Goal: Information Seeking & Learning: Learn about a topic

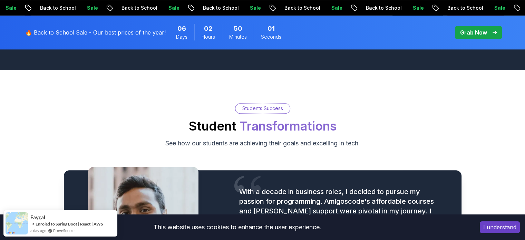
scroll to position [745, 0]
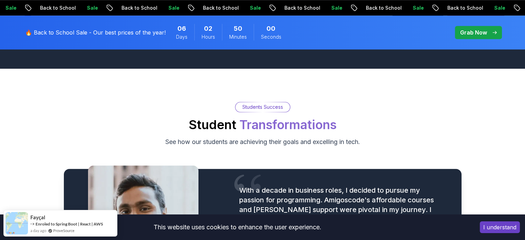
click at [497, 227] on button "I understand" at bounding box center [499, 227] width 40 height 12
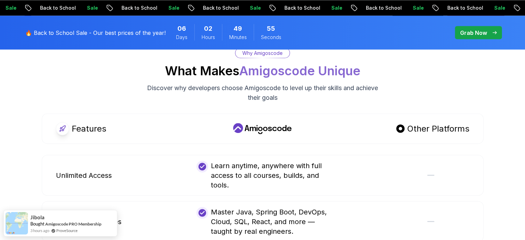
scroll to position [1280, 0]
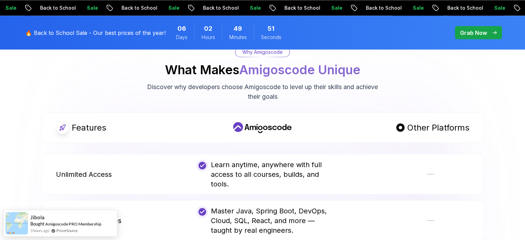
click at [367, 61] on body "Sale Back to School Sale Back to School Sale Back to School Sale Back to School…" at bounding box center [262, 194] width 525 height 2949
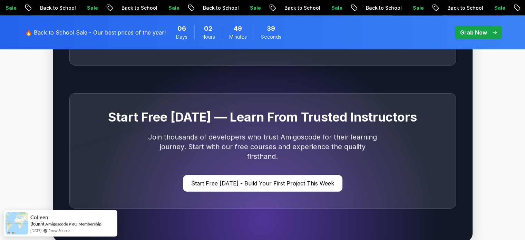
scroll to position [2050, 0]
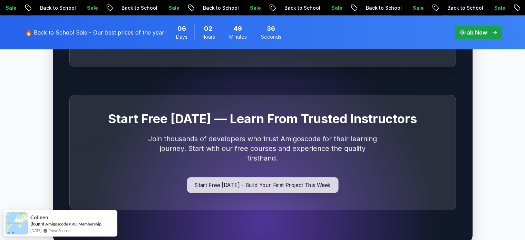
click at [280, 178] on p "Start Free [DATE] - Build Your First Project This Week" at bounding box center [262, 185] width 151 height 16
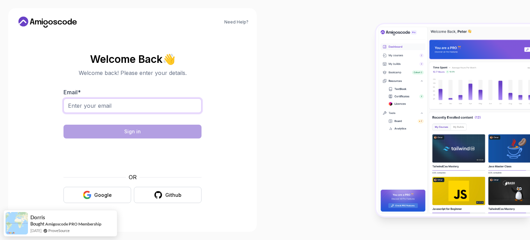
click at [180, 107] on input "Email *" at bounding box center [132, 105] width 138 height 14
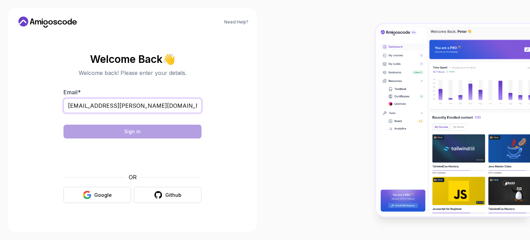
type input "athana.stathis@gmail.com"
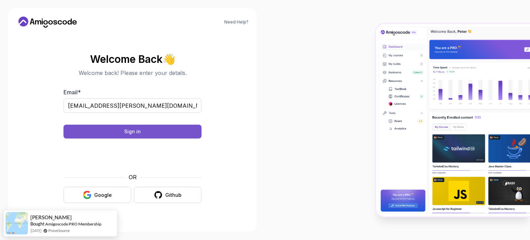
click at [178, 131] on button "Sign in" at bounding box center [132, 132] width 138 height 14
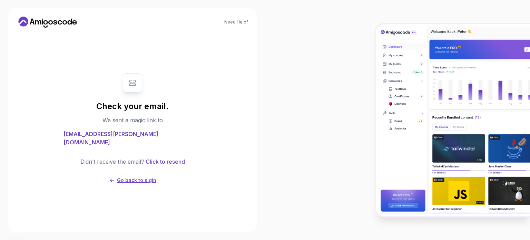
click at [139, 177] on p "Go back to sigin" at bounding box center [136, 180] width 39 height 7
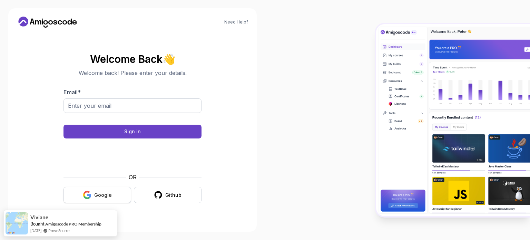
click at [105, 198] on div "Google" at bounding box center [103, 194] width 18 height 7
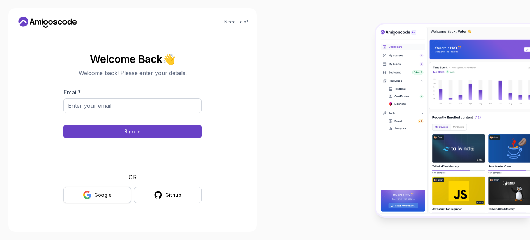
click at [105, 198] on div "Google" at bounding box center [103, 194] width 18 height 7
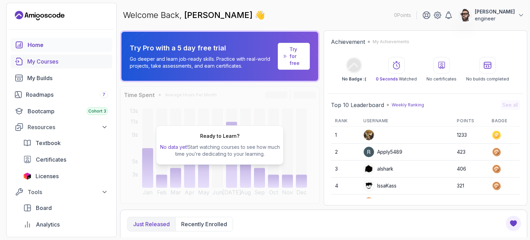
click at [64, 62] on div "My Courses" at bounding box center [67, 61] width 81 height 8
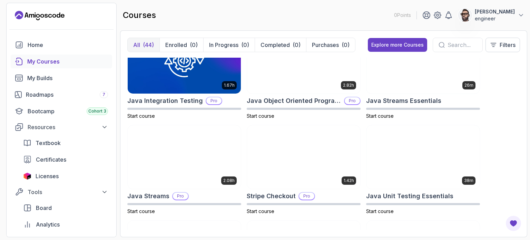
scroll to position [444, 0]
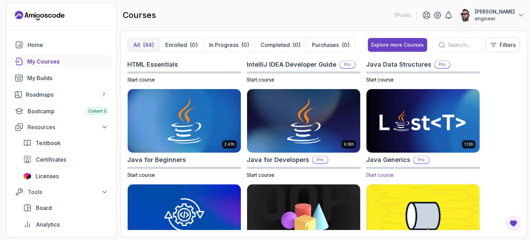
click at [411, 128] on img at bounding box center [423, 121] width 119 height 67
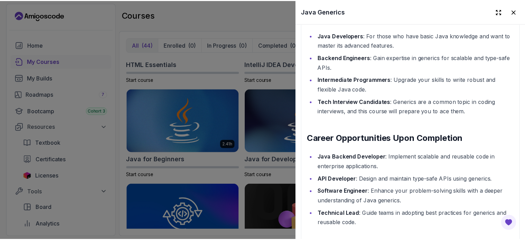
scroll to position [792, 0]
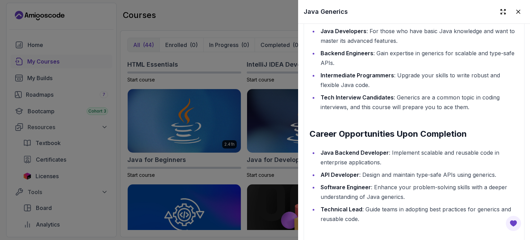
click at [57, 12] on div at bounding box center [265, 120] width 530 height 240
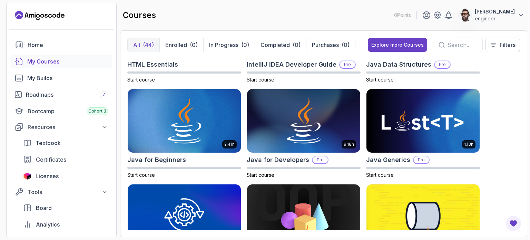
click at [57, 14] on icon "Landing page" at bounding box center [40, 15] width 50 height 11
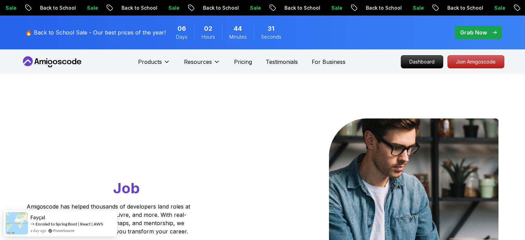
click at [473, 37] on span "pre-order" at bounding box center [478, 32] width 47 height 13
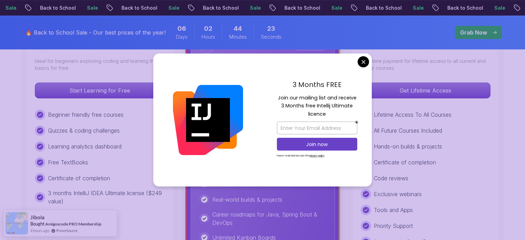
scroll to position [298, 0]
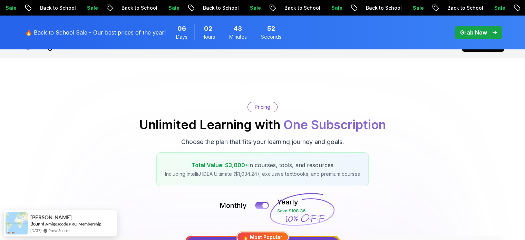
scroll to position [15, 0]
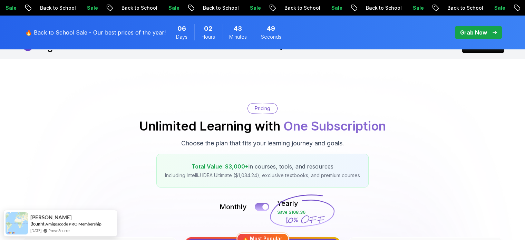
click at [263, 205] on div at bounding box center [265, 207] width 6 height 6
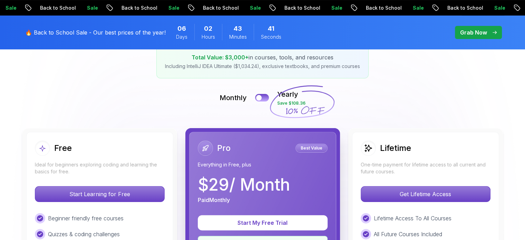
scroll to position [123, 0]
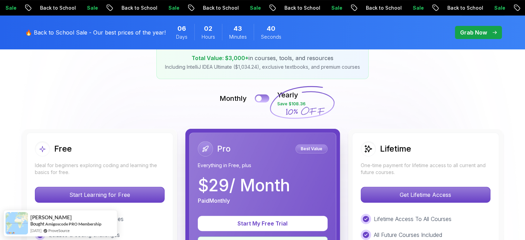
click at [267, 99] on button at bounding box center [262, 98] width 14 height 8
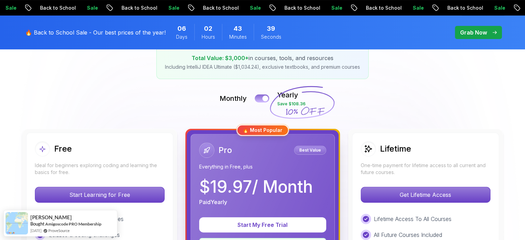
click at [267, 99] on div at bounding box center [265, 99] width 6 height 6
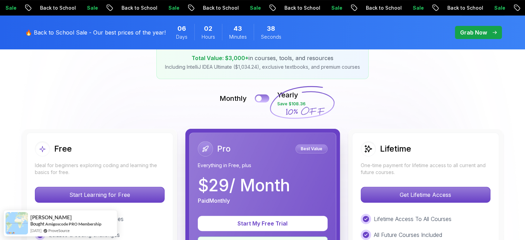
click at [267, 99] on button at bounding box center [262, 98] width 14 height 8
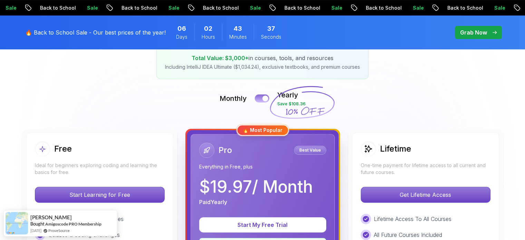
click at [267, 99] on div at bounding box center [265, 99] width 6 height 6
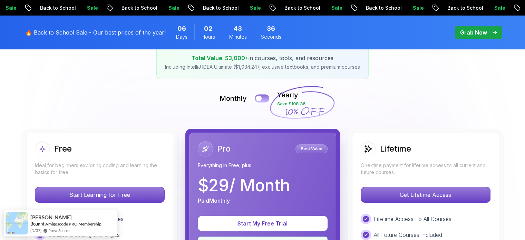
click at [267, 99] on button at bounding box center [262, 98] width 14 height 8
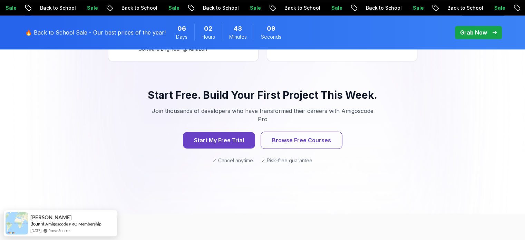
scroll to position [727, 0]
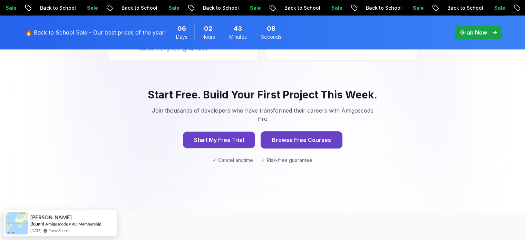
click at [291, 131] on button "Browse Free Courses" at bounding box center [301, 139] width 82 height 17
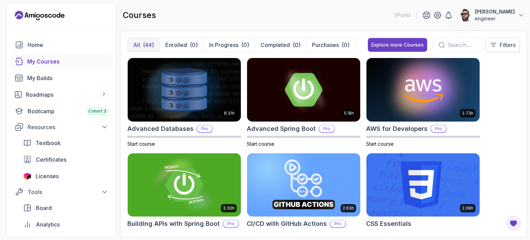
click at [497, 43] on button "Filters" at bounding box center [502, 45] width 34 height 14
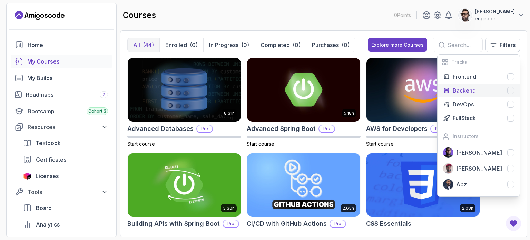
click at [509, 88] on div at bounding box center [510, 90] width 7 height 7
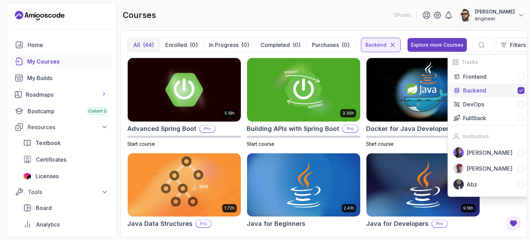
click at [245, 132] on div "5.18h Advanced Spring Boot Pro Start course 3.30h Building APIs with Spring Boo…" at bounding box center [323, 144] width 392 height 172
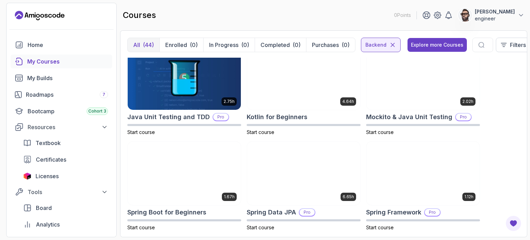
scroll to position [400, 0]
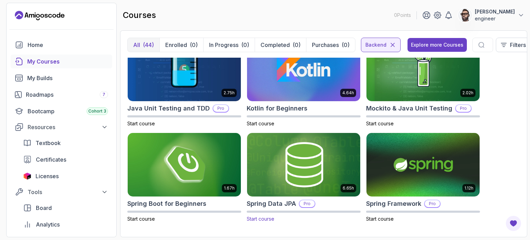
click at [262, 221] on span "Start course" at bounding box center [261, 219] width 28 height 6
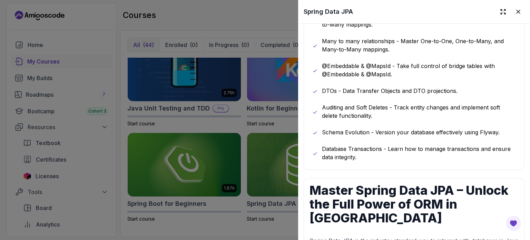
scroll to position [546, 0]
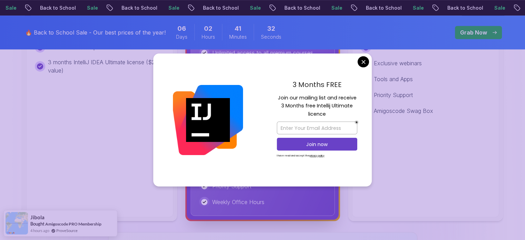
scroll to position [359, 0]
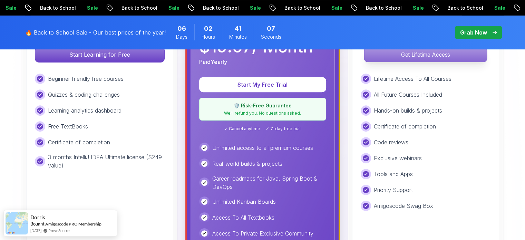
scroll to position [265, 0]
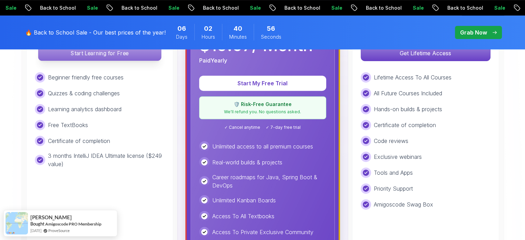
click at [118, 56] on p "Start Learning for Free" at bounding box center [99, 53] width 122 height 14
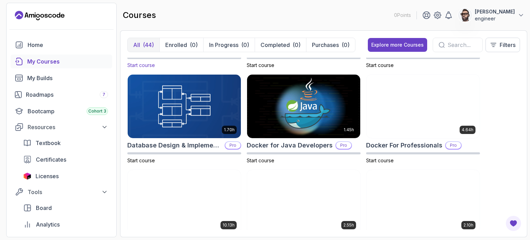
scroll to position [174, 0]
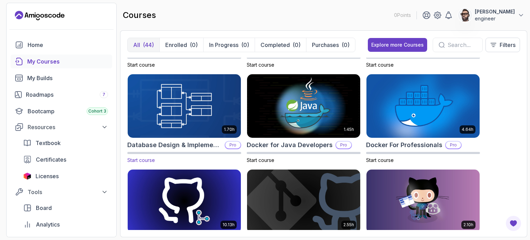
click at [186, 120] on img at bounding box center [184, 106] width 119 height 67
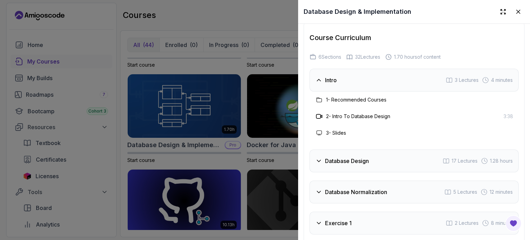
scroll to position [1494, 0]
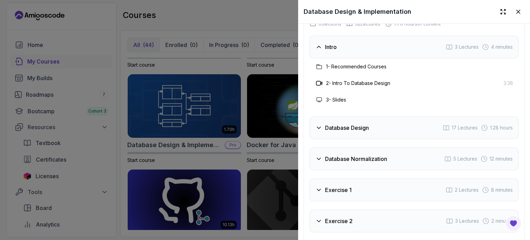
click at [356, 132] on h3 "Database Design" at bounding box center [347, 127] width 44 height 8
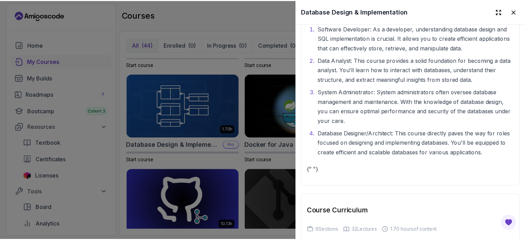
scroll to position [1289, 0]
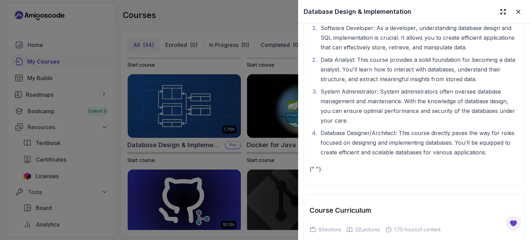
click at [57, 16] on div at bounding box center [265, 120] width 530 height 240
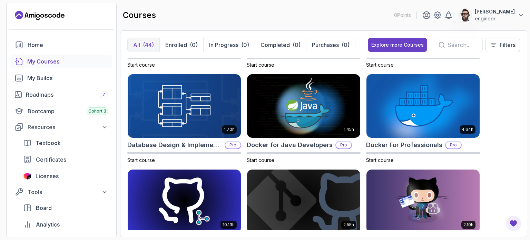
click at [57, 16] on icon "Landing page" at bounding box center [59, 14] width 4 height 5
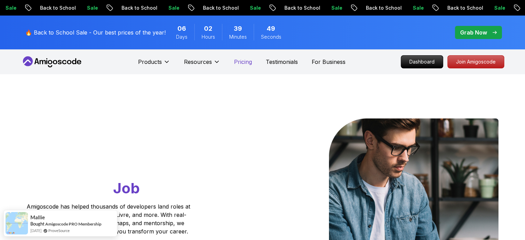
click at [245, 61] on p "Pricing" at bounding box center [243, 62] width 18 height 8
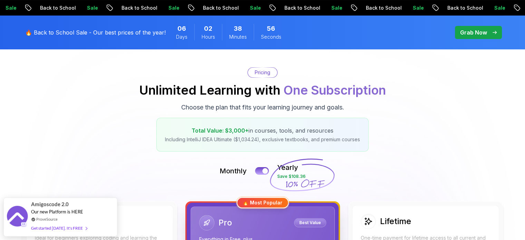
scroll to position [51, 0]
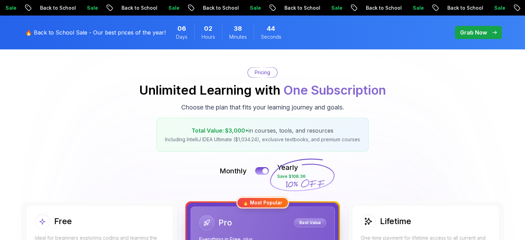
click at [153, 33] on p "🔥 Back to School Sale - Our best prices of the year!" at bounding box center [95, 32] width 140 height 8
click at [476, 33] on p "Grab Now" at bounding box center [473, 32] width 27 height 8
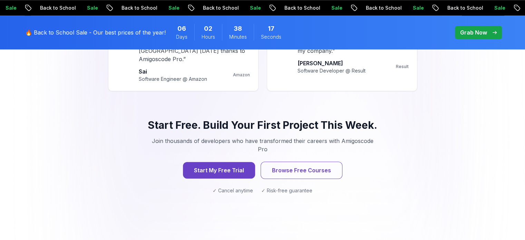
scroll to position [695, 0]
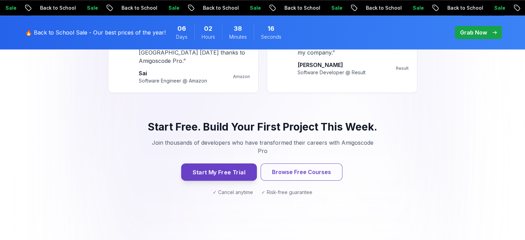
click at [231, 163] on button "Start My Free Trial" at bounding box center [219, 171] width 76 height 17
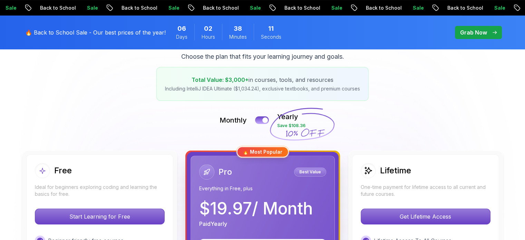
scroll to position [102, 0]
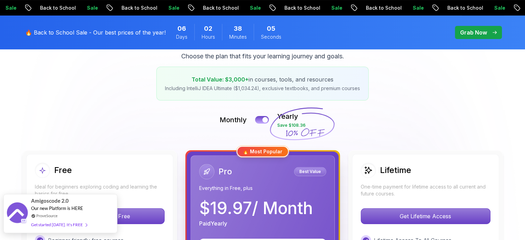
click at [65, 226] on div "Get started [DATE]. It's FREE" at bounding box center [59, 224] width 56 height 8
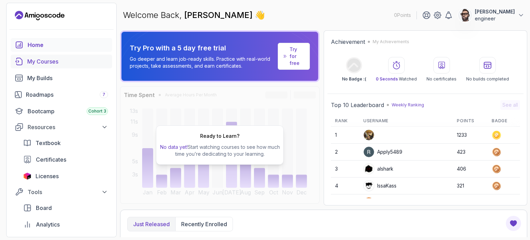
click at [63, 64] on div "My Courses" at bounding box center [67, 61] width 81 height 8
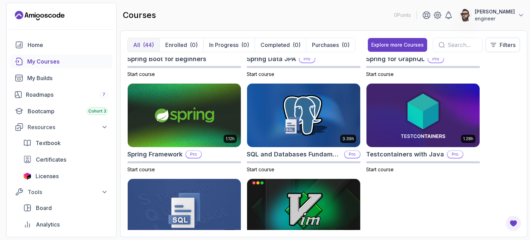
scroll to position [1210, 0]
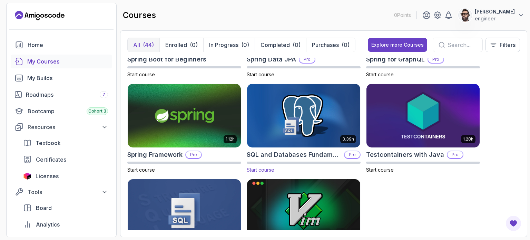
click at [295, 156] on h2 "SQL and Databases Fundamentals" at bounding box center [294, 155] width 95 height 10
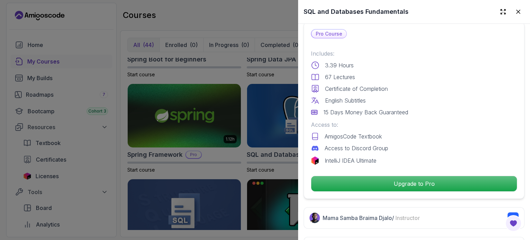
scroll to position [203, 0]
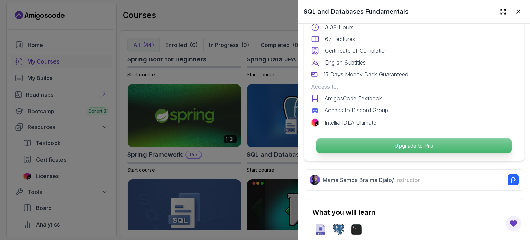
click at [395, 145] on p "Upgrade to Pro" at bounding box center [413, 145] width 195 height 14
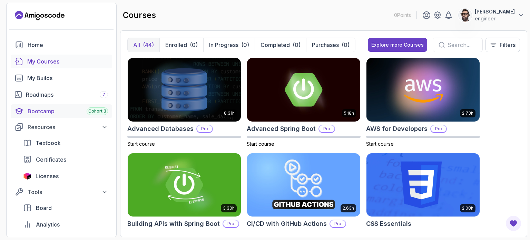
click at [79, 109] on div "Bootcamp Cohort 3" at bounding box center [68, 111] width 80 height 8
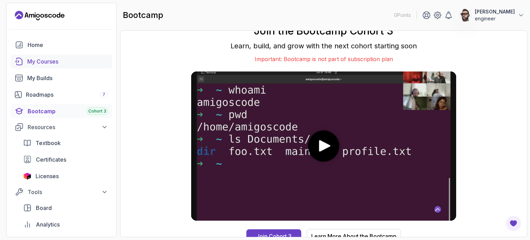
click at [58, 61] on div "My Courses" at bounding box center [67, 61] width 81 height 8
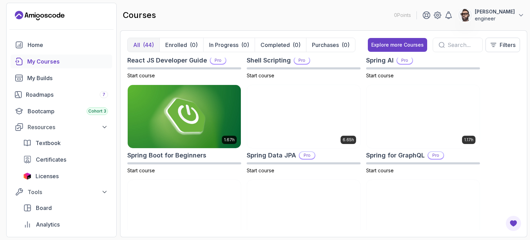
scroll to position [1117, 0]
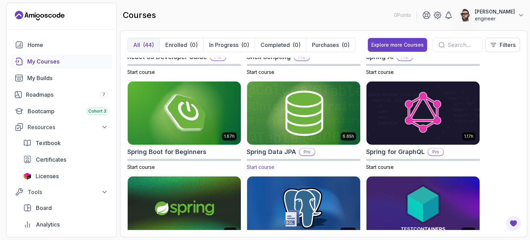
click at [260, 153] on h2 "Spring Data JPA" at bounding box center [271, 152] width 49 height 10
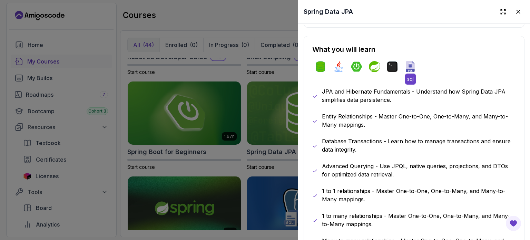
scroll to position [288, 0]
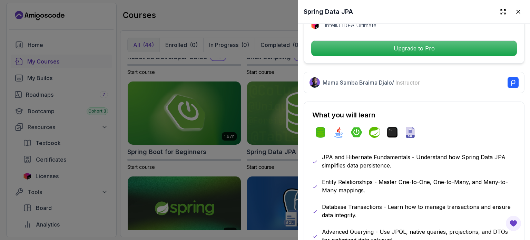
click at [240, 149] on div at bounding box center [265, 120] width 530 height 240
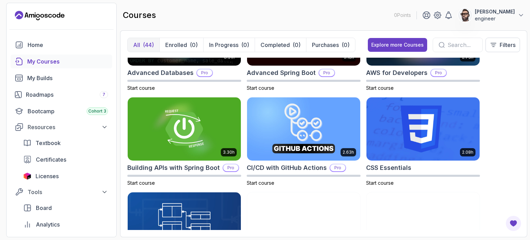
scroll to position [0, 0]
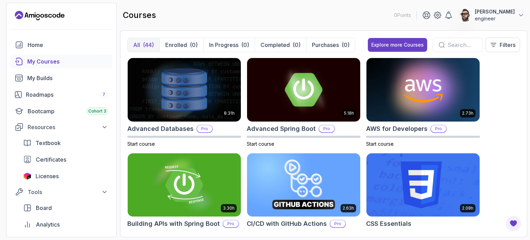
click at [449, 41] on input "text" at bounding box center [461, 45] width 29 height 8
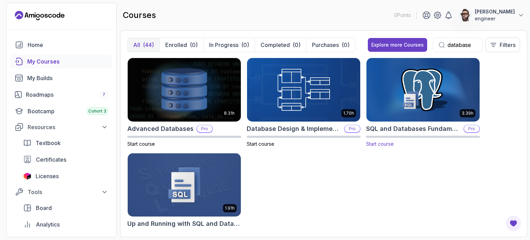
type input "database"
click at [425, 130] on h2 "SQL and Databases Fundamentals" at bounding box center [413, 129] width 95 height 10
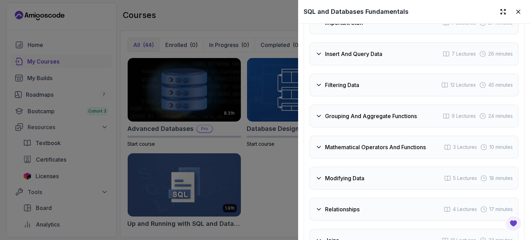
scroll to position [1276, 0]
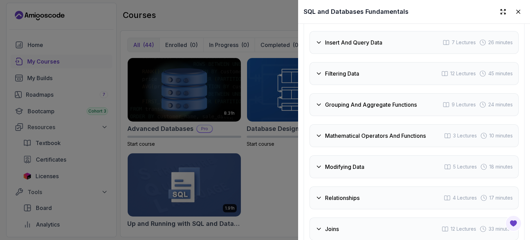
click at [353, 49] on div "Insert And Query Data 7 Lectures 26 minutes" at bounding box center [413, 42] width 209 height 23
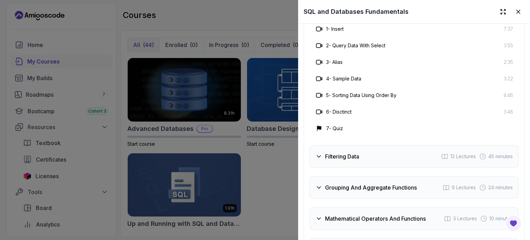
scroll to position [1243, 0]
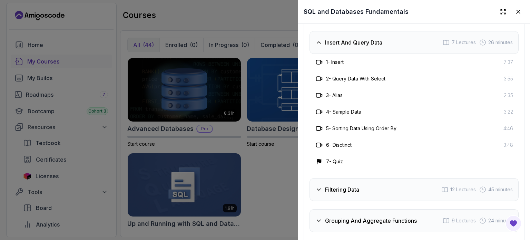
click at [339, 59] on h3 "1 - Insert" at bounding box center [335, 62] width 18 height 7
click at [265, 156] on div at bounding box center [265, 120] width 530 height 240
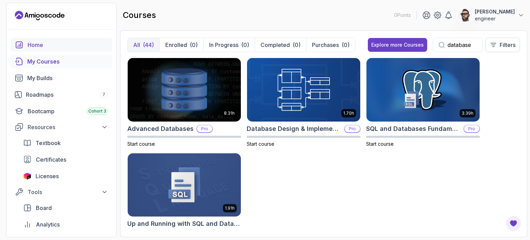
click at [41, 48] on div "Home" at bounding box center [68, 45] width 80 height 8
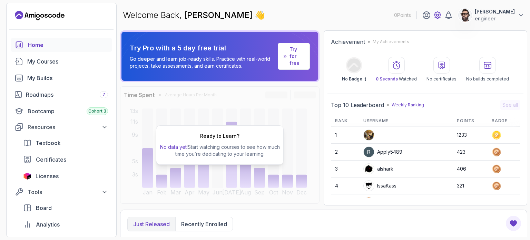
click at [436, 16] on icon at bounding box center [437, 15] width 2 height 2
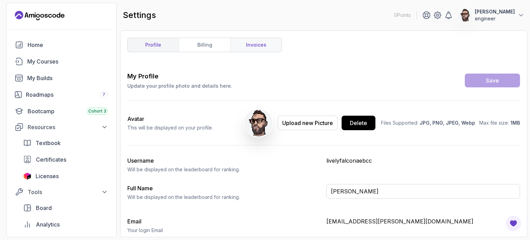
click at [256, 44] on link "invoices" at bounding box center [255, 45] width 51 height 14
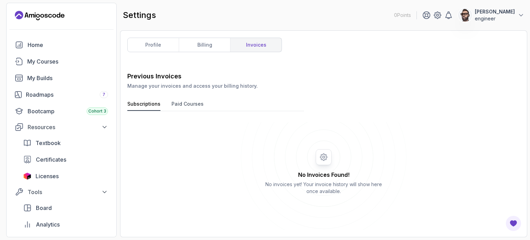
click at [182, 106] on button "Paid Courses" at bounding box center [187, 105] width 32 height 10
click at [320, 158] on icon at bounding box center [324, 157] width 166 height 166
click at [142, 107] on button "Subscriptions" at bounding box center [143, 105] width 33 height 10
click at [189, 108] on button "Paid Courses" at bounding box center [187, 105] width 32 height 10
click at [159, 46] on link "profile" at bounding box center [153, 45] width 51 height 14
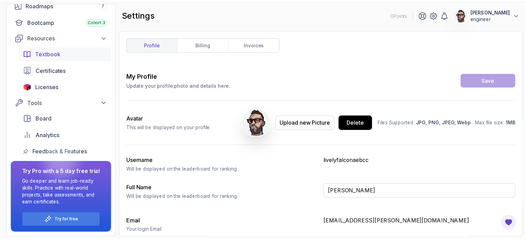
scroll to position [89, 0]
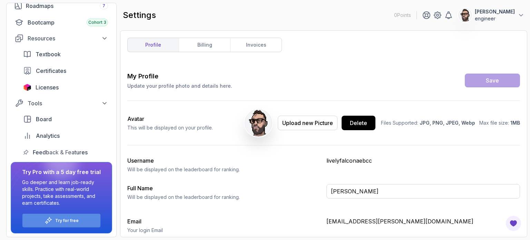
click at [64, 222] on p "Try for free" at bounding box center [66, 221] width 23 height 6
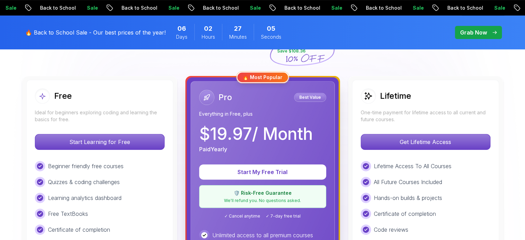
scroll to position [175, 0]
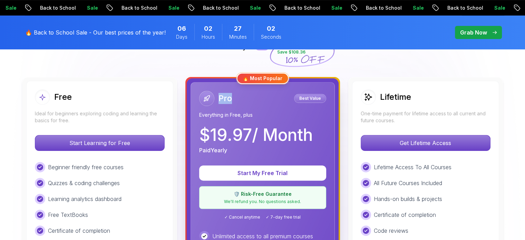
drag, startPoint x: 230, startPoint y: 98, endPoint x: 211, endPoint y: 98, distance: 19.3
click at [211, 98] on div "Pro" at bounding box center [215, 98] width 33 height 15
copy h2 "Pro"
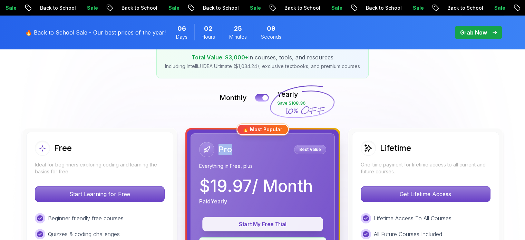
scroll to position [124, 0]
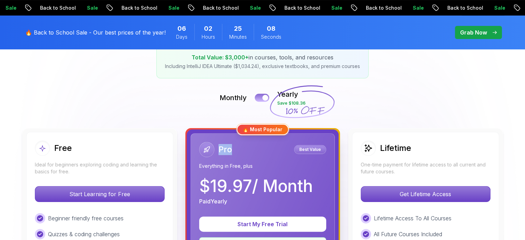
click at [261, 98] on button at bounding box center [262, 97] width 14 height 8
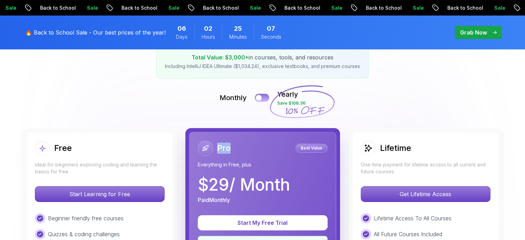
click at [261, 98] on div at bounding box center [259, 98] width 6 height 6
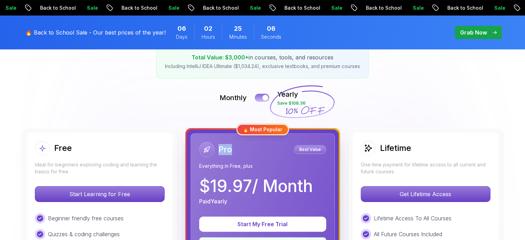
click at [261, 98] on button at bounding box center [262, 97] width 14 height 8
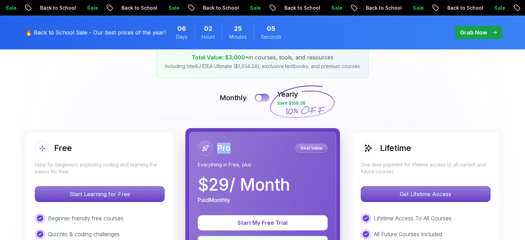
click at [261, 98] on div at bounding box center [259, 98] width 6 height 6
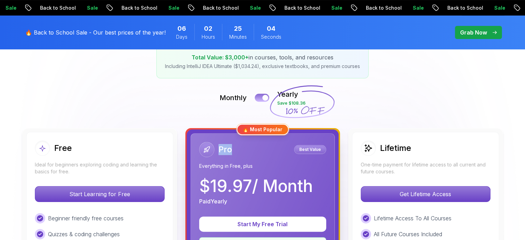
click at [261, 98] on button at bounding box center [262, 97] width 14 height 8
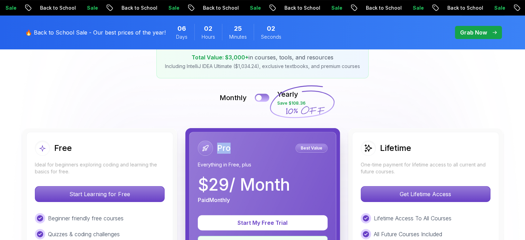
click at [261, 98] on div at bounding box center [259, 98] width 6 height 6
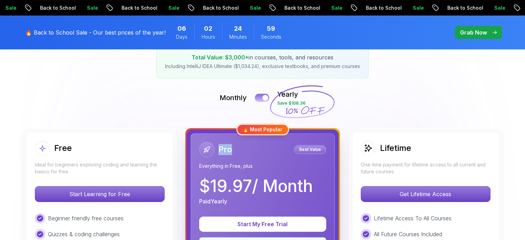
click at [261, 98] on button at bounding box center [262, 97] width 14 height 8
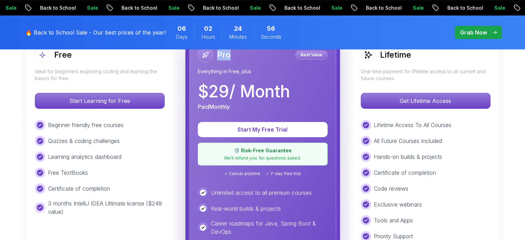
scroll to position [218, 0]
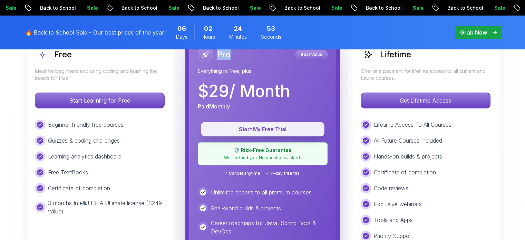
click at [280, 127] on p "Start My Free Trial" at bounding box center [263, 129] width 108 height 8
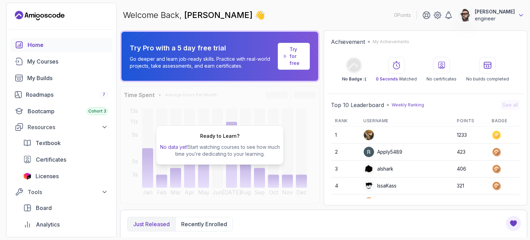
click at [521, 15] on icon at bounding box center [520, 15] width 7 height 7
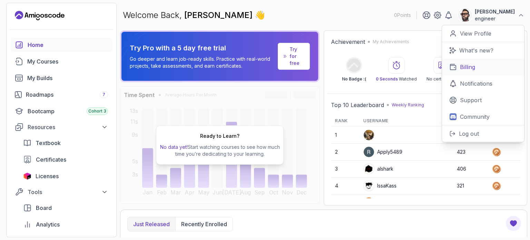
click at [480, 66] on link "Billing" at bounding box center [483, 67] width 82 height 17
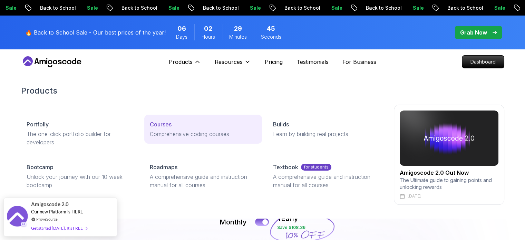
click at [193, 133] on p "Comprehensive coding courses" at bounding box center [203, 134] width 107 height 8
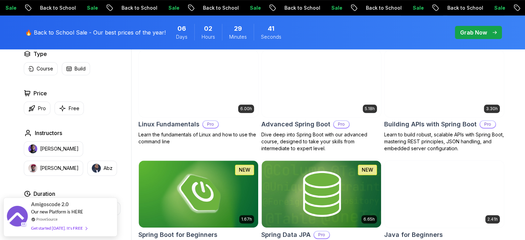
scroll to position [181, 0]
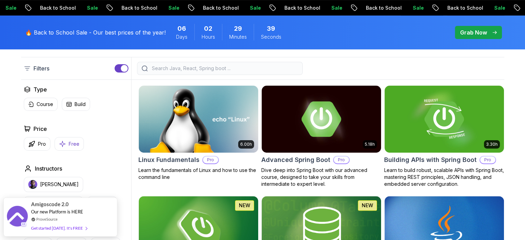
click at [74, 143] on p "Free" at bounding box center [74, 143] width 11 height 7
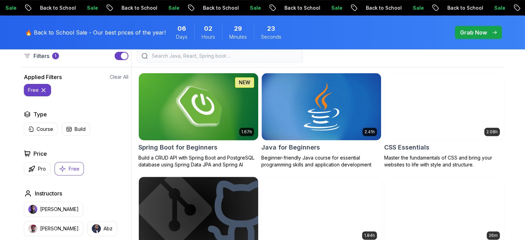
scroll to position [194, 0]
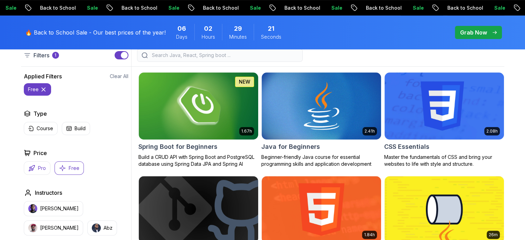
click at [34, 166] on icon "button" at bounding box center [31, 168] width 7 height 7
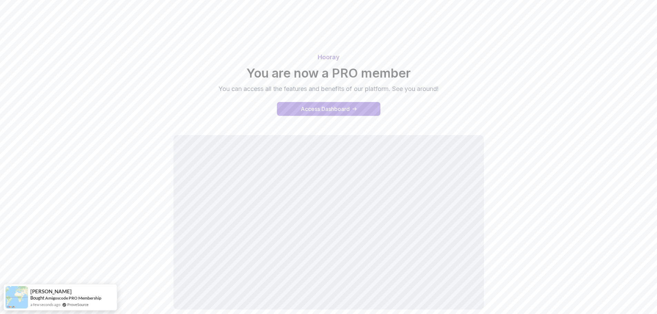
click at [324, 109] on div "Access Dashboard" at bounding box center [325, 109] width 49 height 8
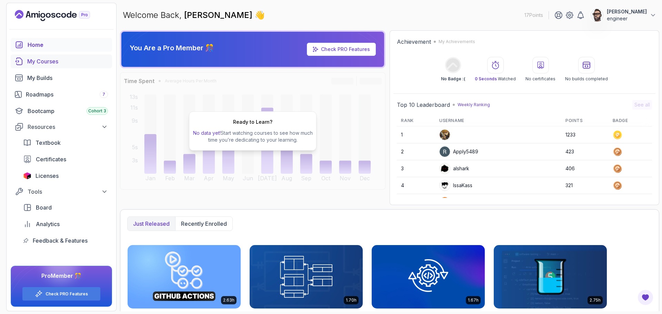
click at [23, 59] on link "My Courses" at bounding box center [61, 61] width 101 height 14
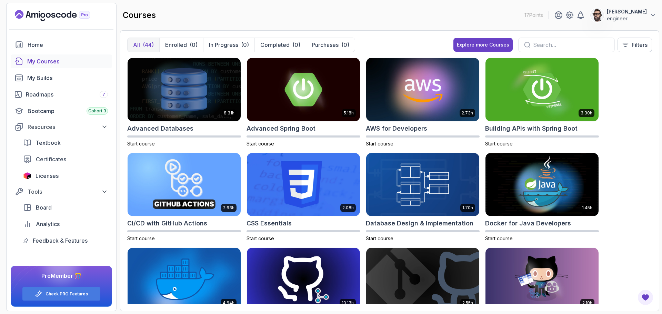
click at [524, 45] on input "text" at bounding box center [571, 45] width 76 height 8
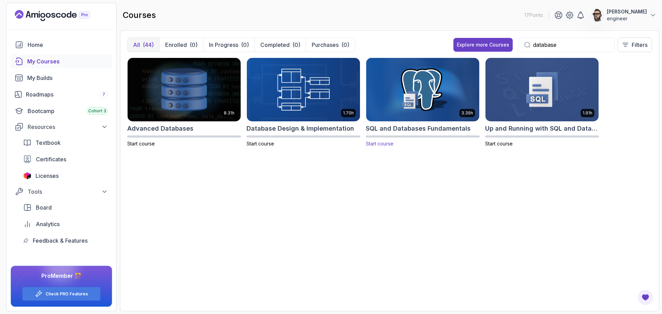
type input "database"
click at [385, 141] on span "Start course" at bounding box center [380, 144] width 28 height 6
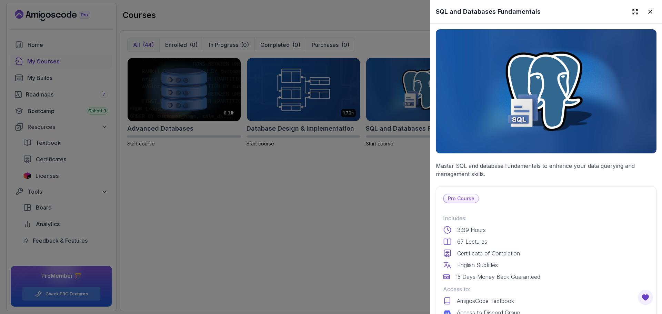
scroll to position [207, 0]
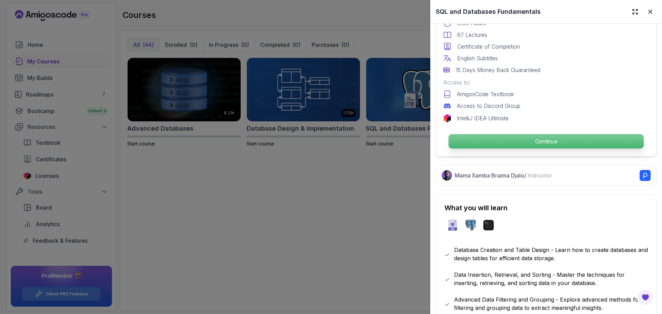
click at [524, 138] on p "Continue" at bounding box center [546, 141] width 195 height 14
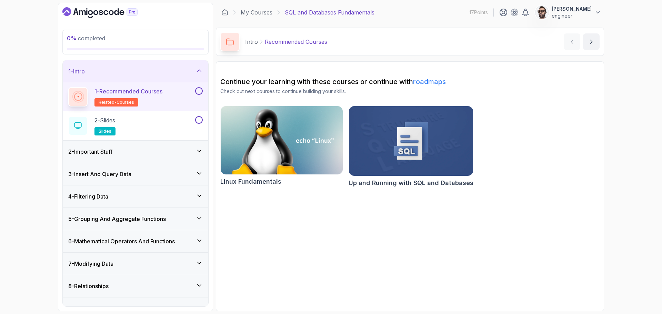
click at [181, 98] on div "1 - Recommended Courses related-courses" at bounding box center [131, 96] width 126 height 19
click at [149, 127] on div "2 - Slides slides" at bounding box center [131, 125] width 126 height 19
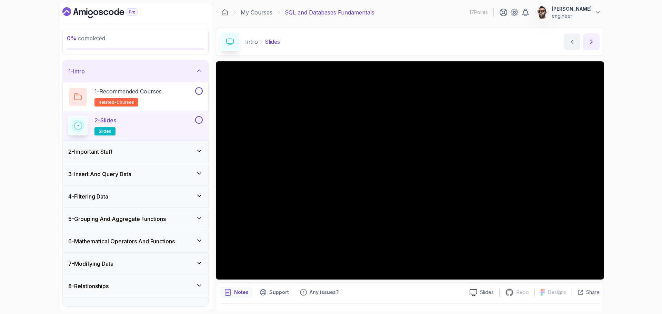
click at [524, 42] on icon "next content" at bounding box center [591, 41] width 7 height 7
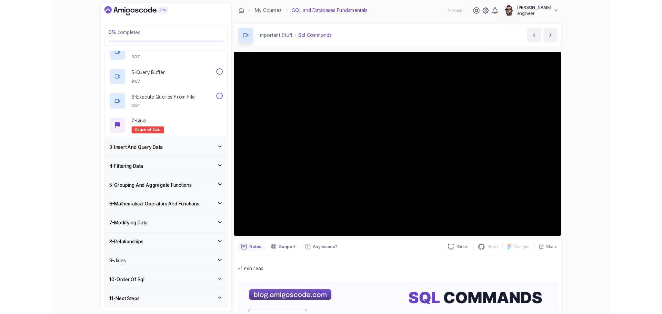
scroll to position [145, 0]
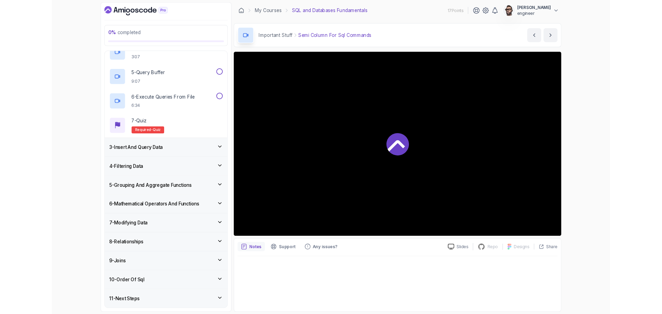
scroll to position [203, 0]
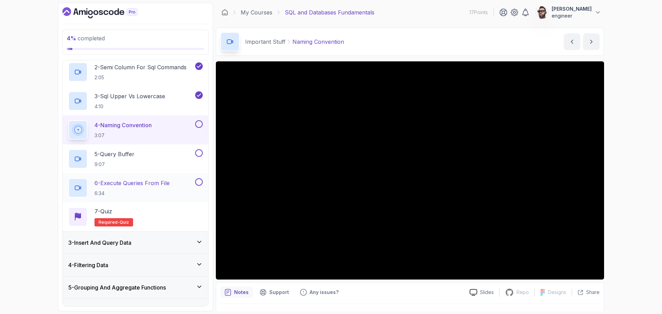
scroll to position [65, 0]
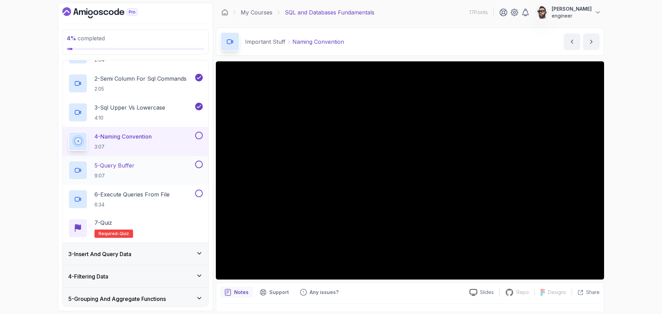
click at [137, 172] on div "5 - Query Buffer 9:07" at bounding box center [131, 170] width 126 height 19
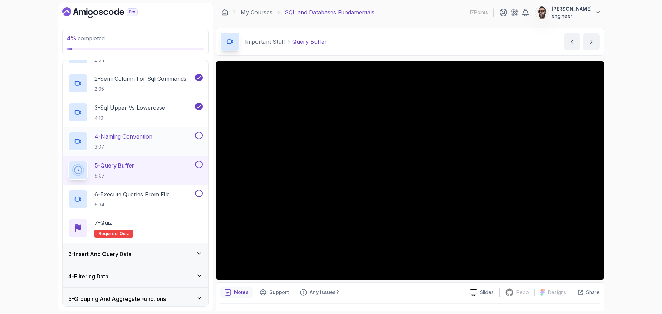
click at [180, 143] on div "4 - Naming Convention 3:07" at bounding box center [131, 141] width 126 height 19
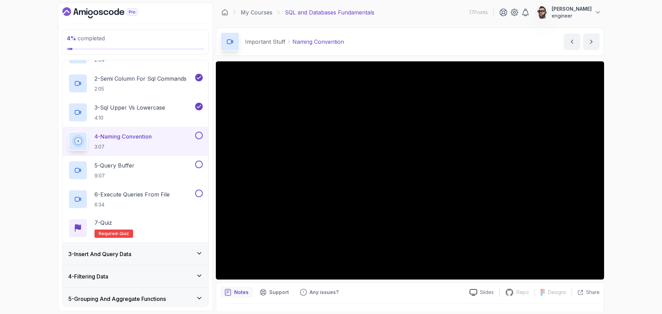
scroll to position [16, 0]
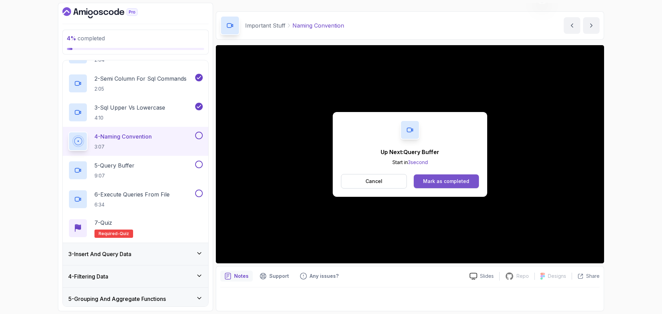
click at [429, 183] on div "Mark as completed" at bounding box center [446, 181] width 46 height 7
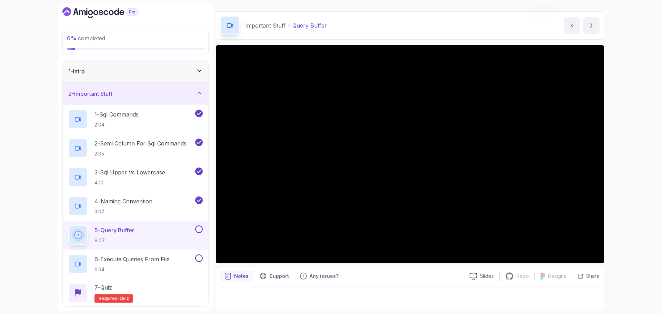
click at [195, 74] on div "1 - Intro" at bounding box center [135, 71] width 135 height 8
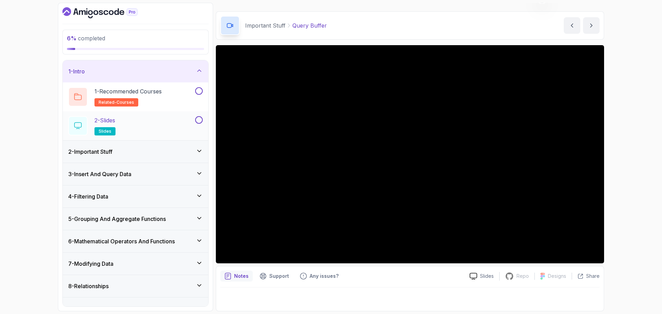
click at [156, 128] on div "2 - Slides slides" at bounding box center [131, 125] width 126 height 19
click at [156, 159] on div "2 - Important Stuff" at bounding box center [136, 152] width 146 height 22
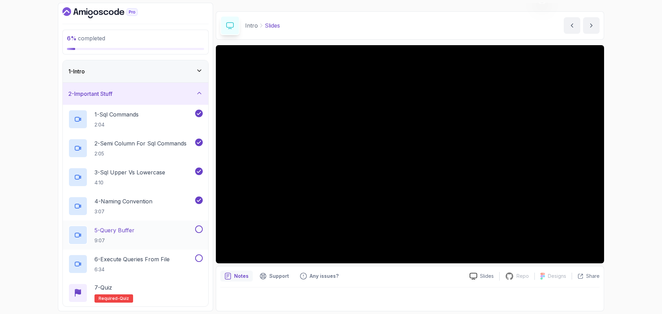
click at [178, 229] on div "5 - Query Buffer 9:07" at bounding box center [131, 235] width 126 height 19
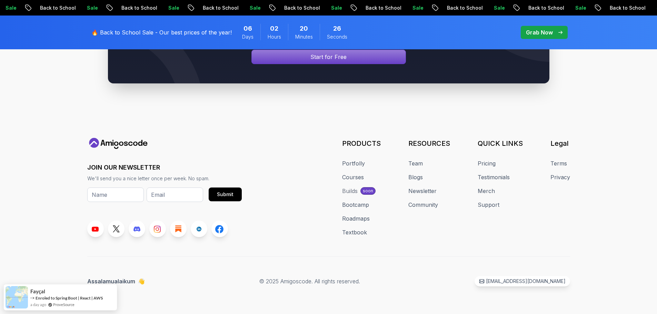
scroll to position [2030, 0]
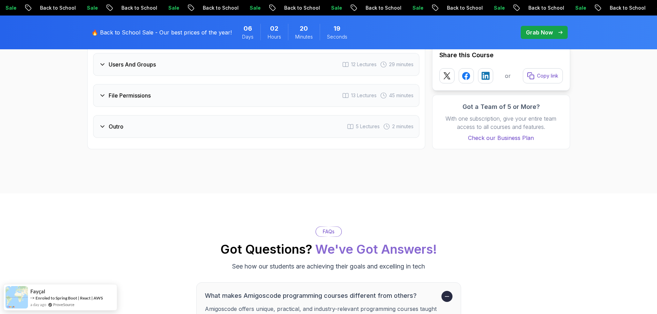
scroll to position [1202, 0]
